Goal: Check status

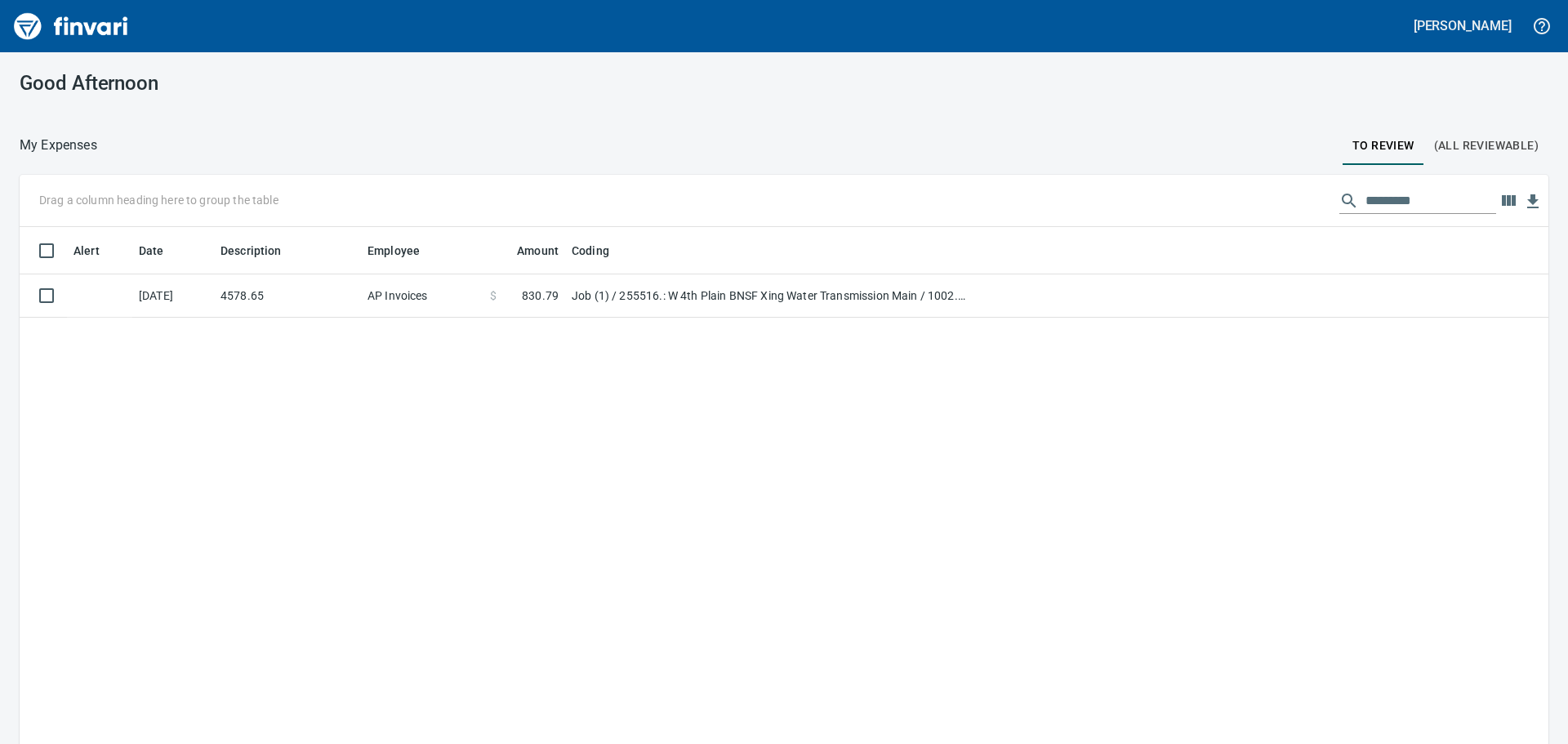
scroll to position [2, 2]
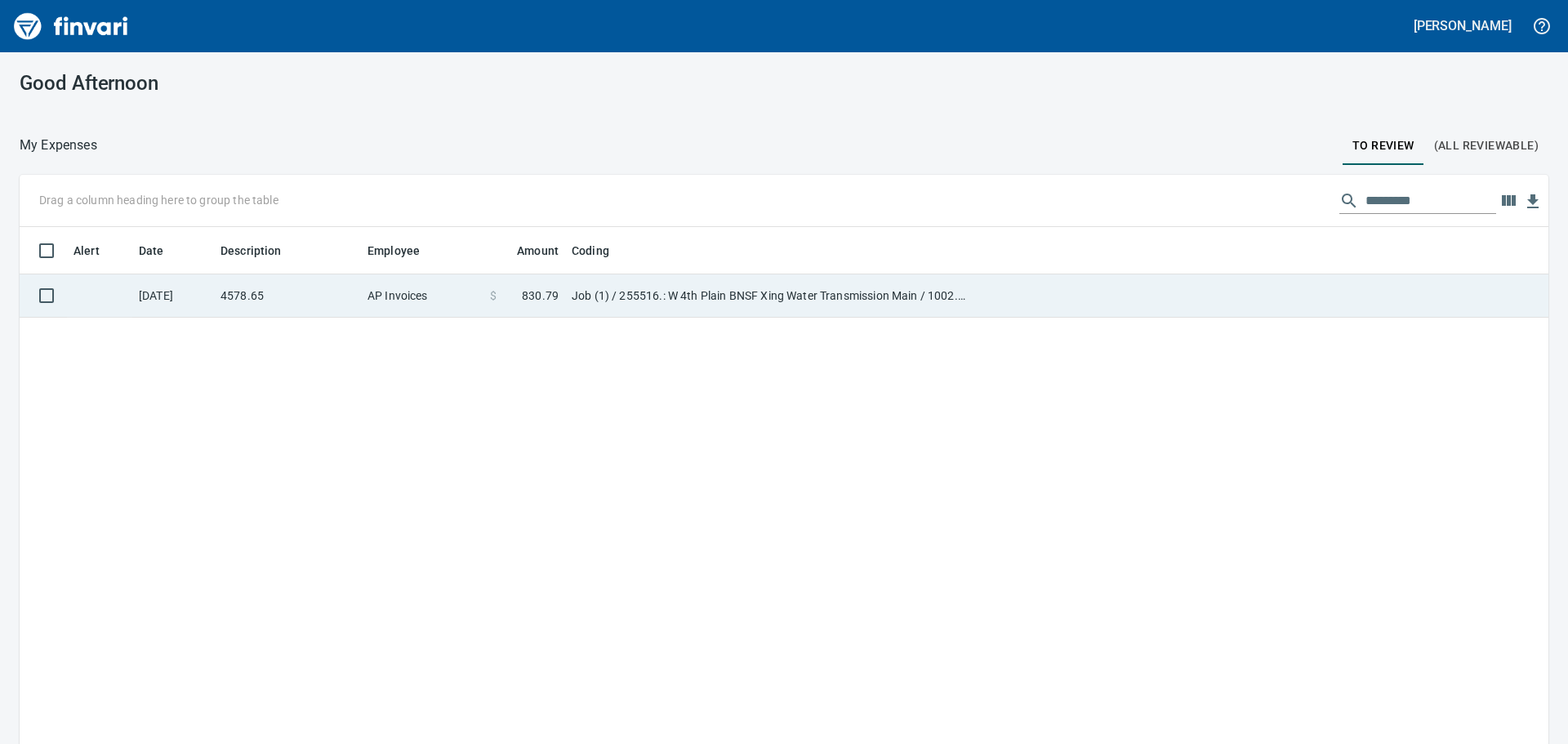
click at [388, 302] on td "AP Invoices" at bounding box center [422, 296] width 123 height 43
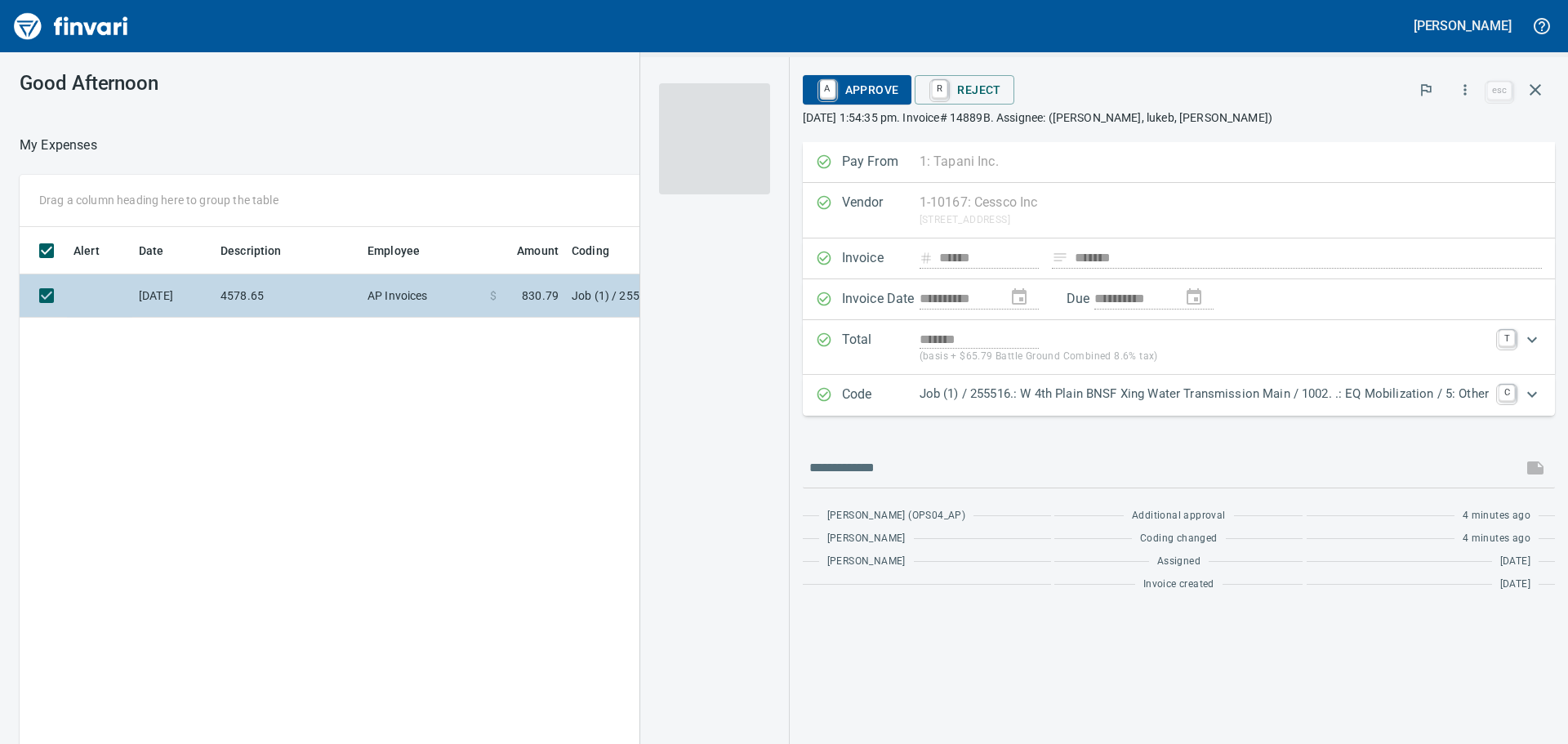
scroll to position [552, 1096]
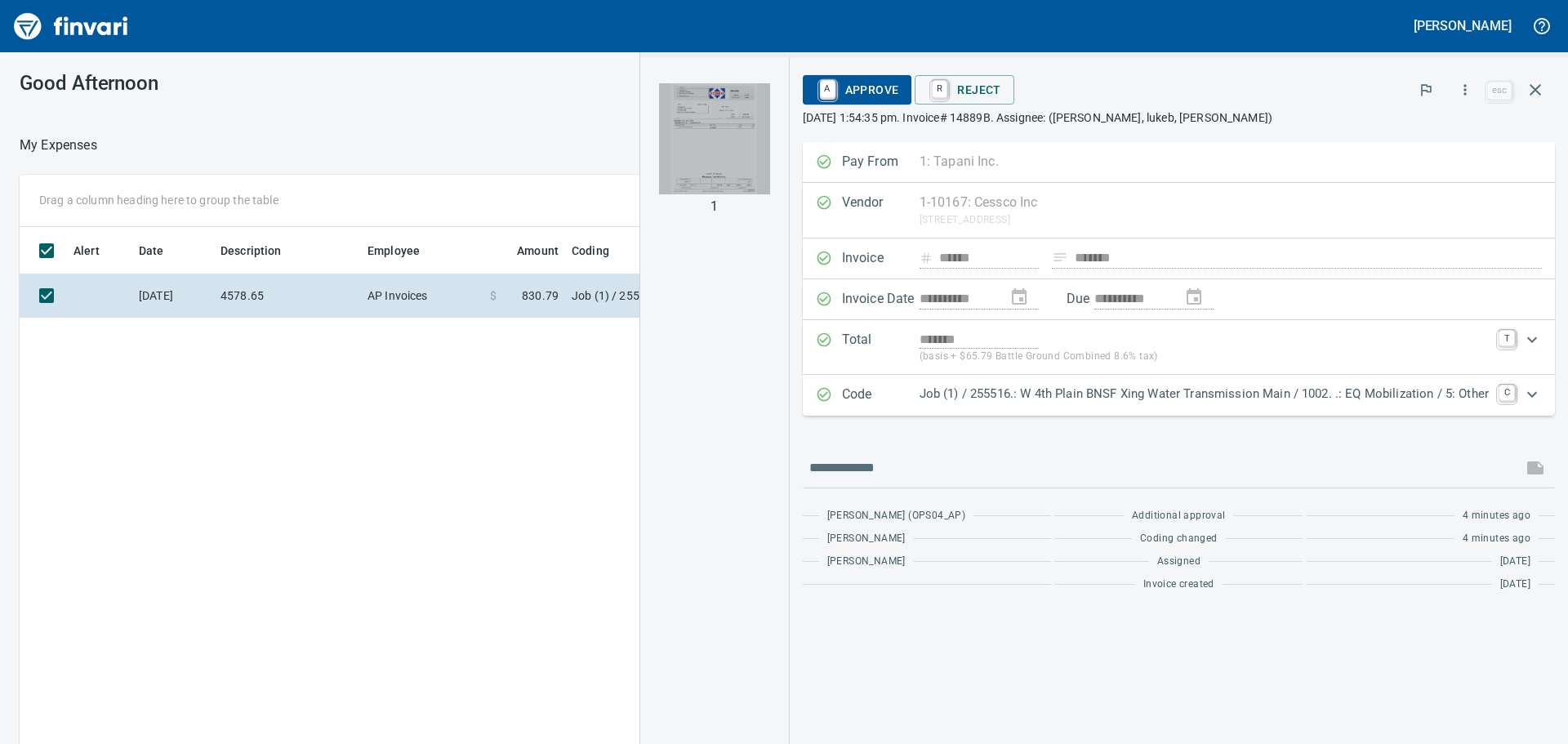
click at [730, 146] on img "button" at bounding box center [714, 138] width 111 height 111
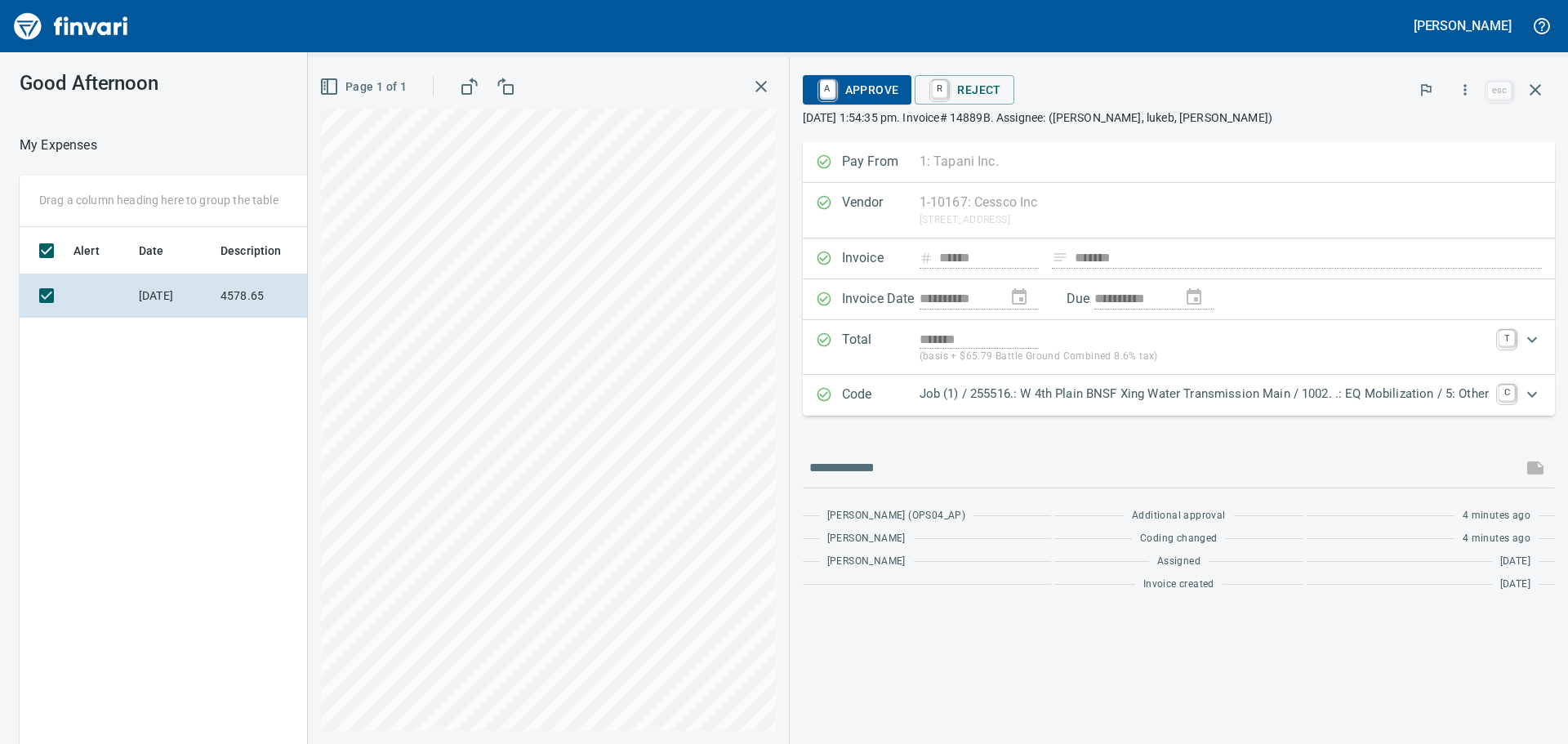
click at [752, 84] on icon "button" at bounding box center [761, 87] width 20 height 20
